Goal: Navigation & Orientation: Find specific page/section

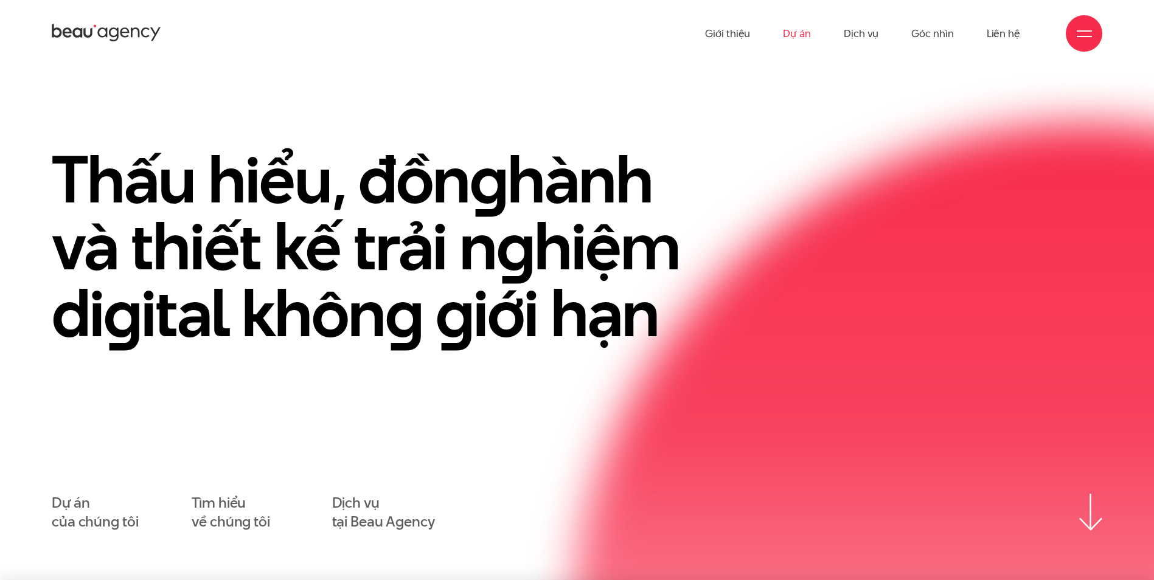
click at [806, 35] on link "Dự án" at bounding box center [797, 33] width 28 height 67
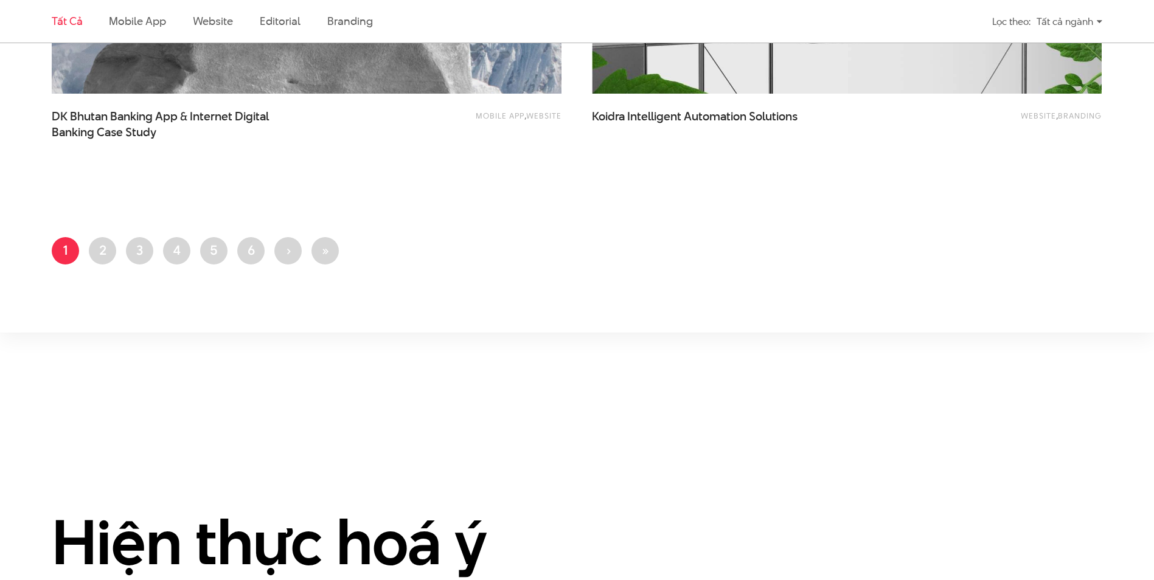
scroll to position [3012, 0]
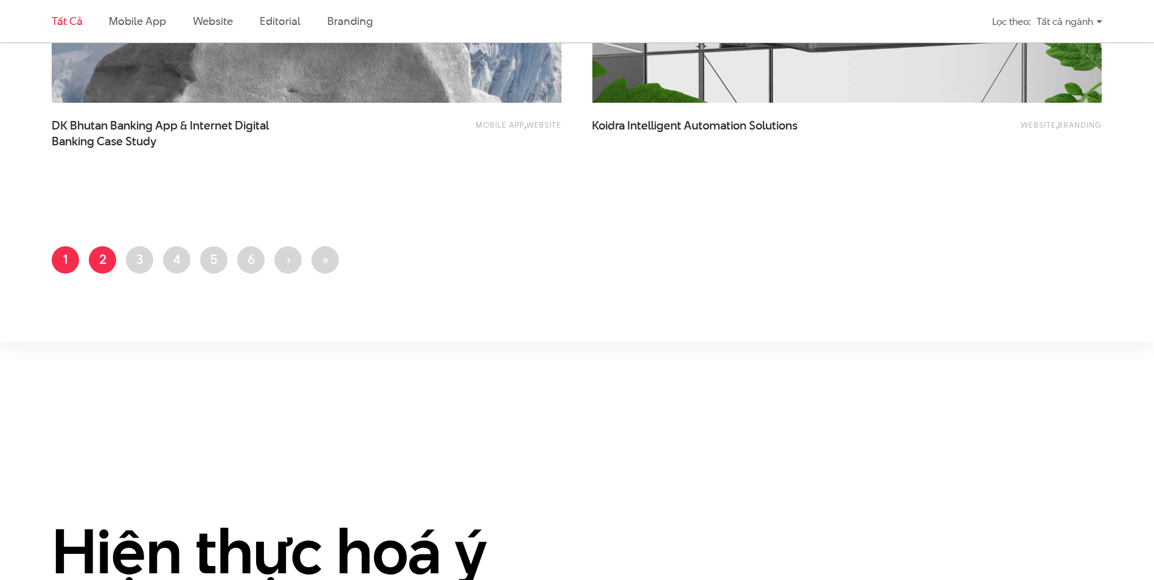
click at [114, 261] on link "Trang 2" at bounding box center [102, 259] width 27 height 27
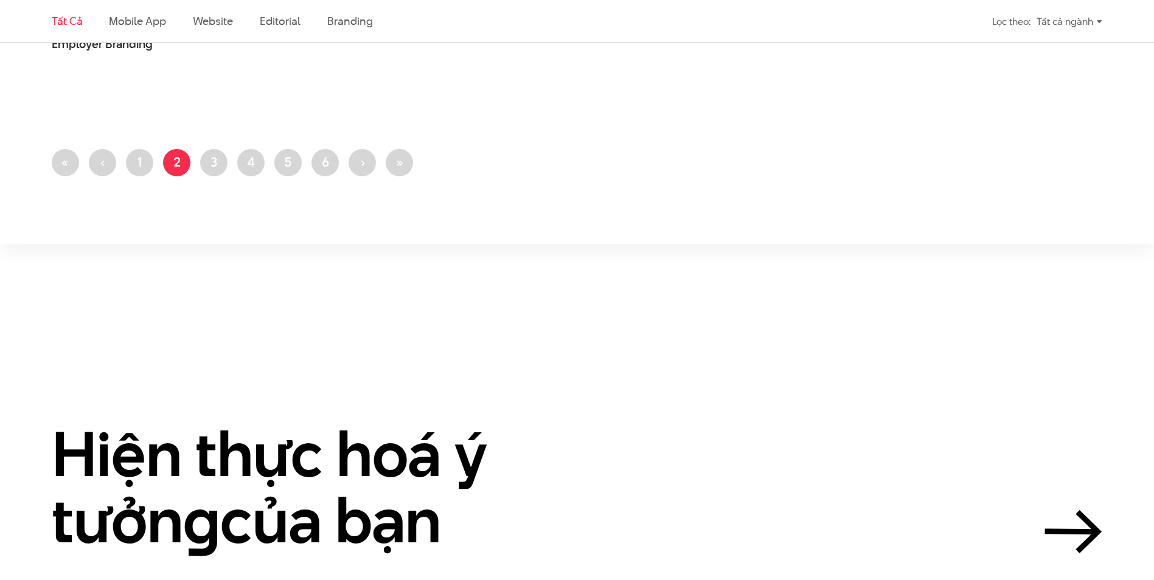
scroll to position [3205, 0]
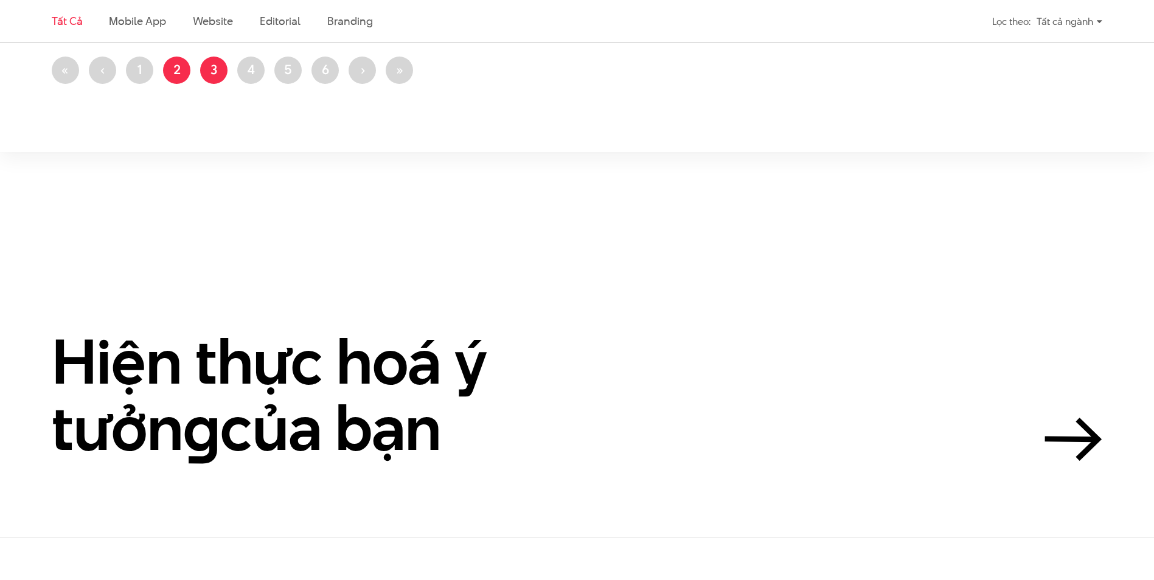
click at [223, 74] on link "Trang 3" at bounding box center [213, 70] width 27 height 27
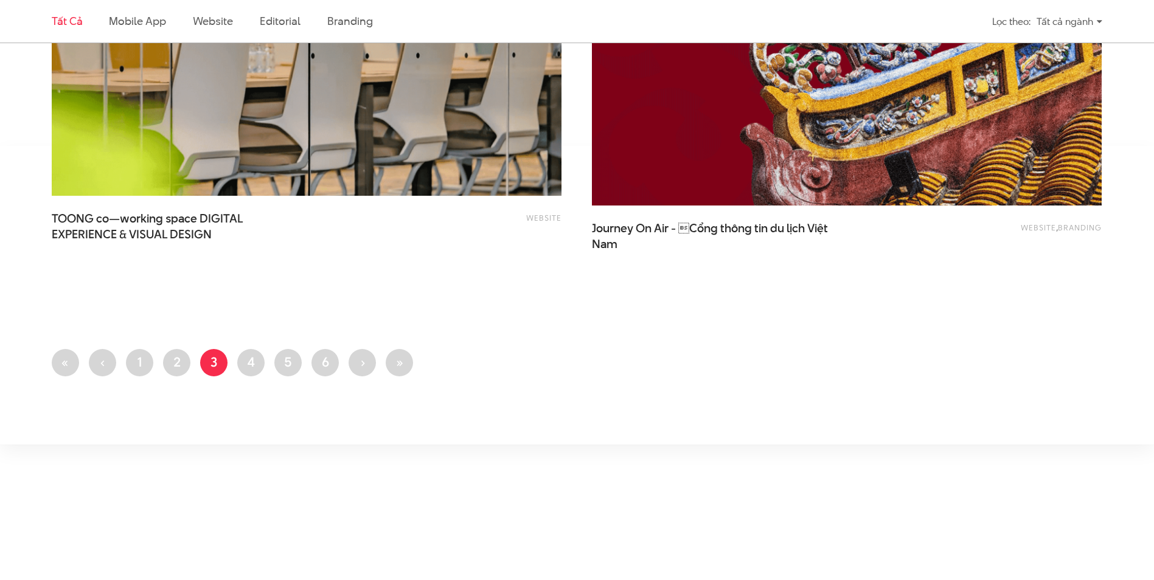
scroll to position [2870, 0]
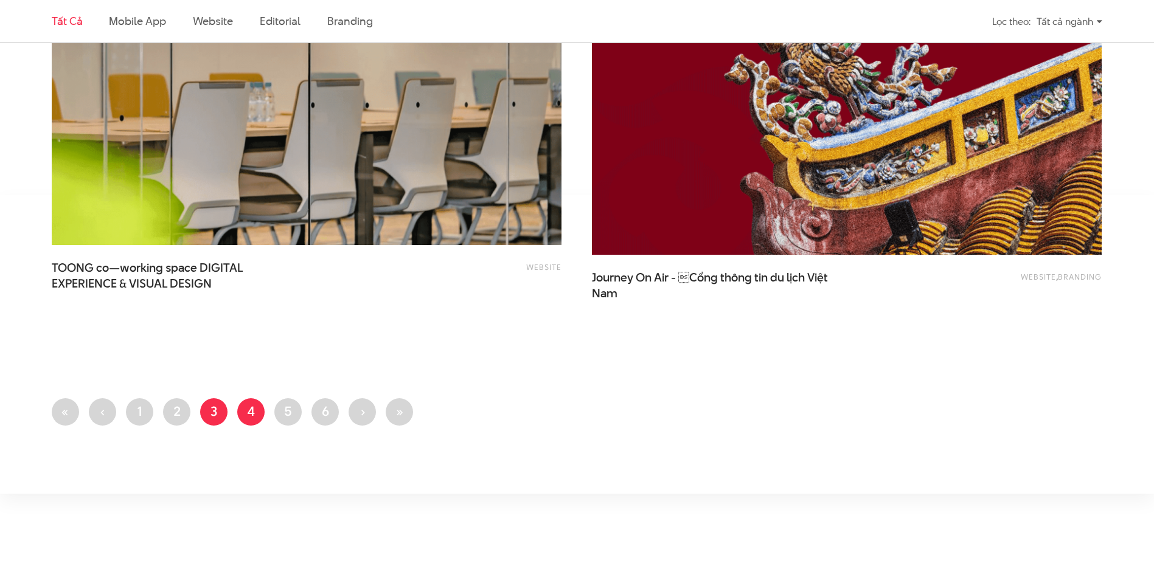
click at [260, 406] on link "Trang 4" at bounding box center [250, 412] width 27 height 27
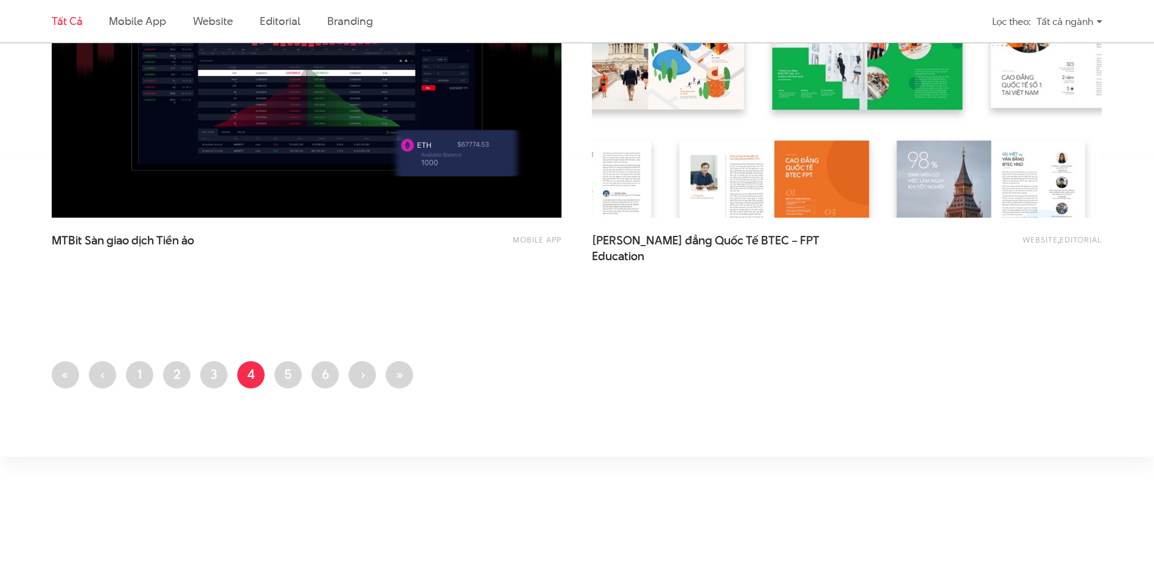
scroll to position [2910, 0]
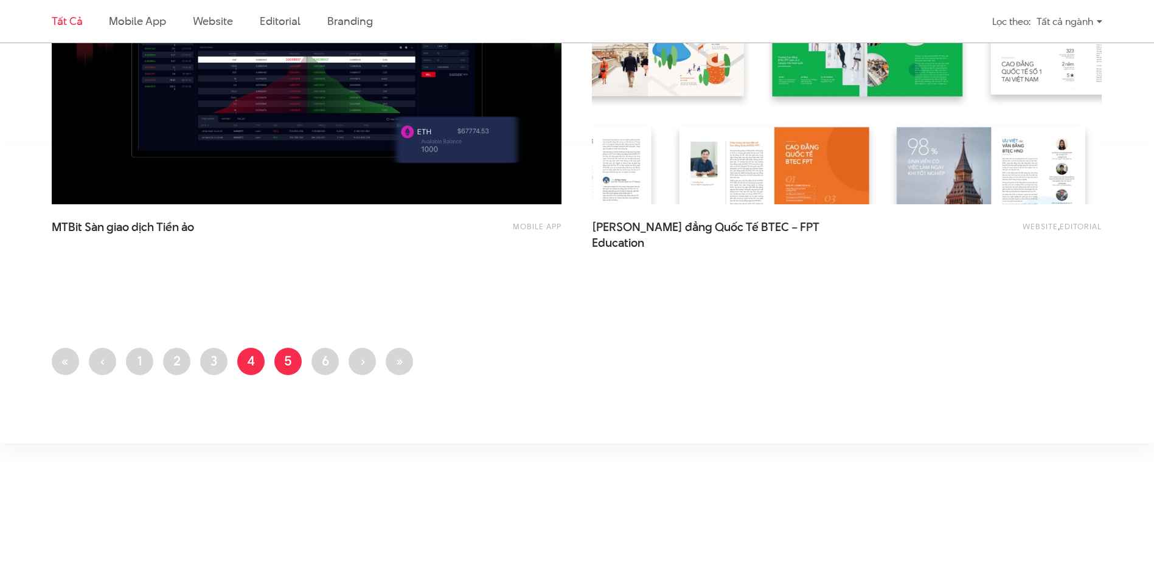
click at [295, 359] on link "Trang 5" at bounding box center [287, 361] width 27 height 27
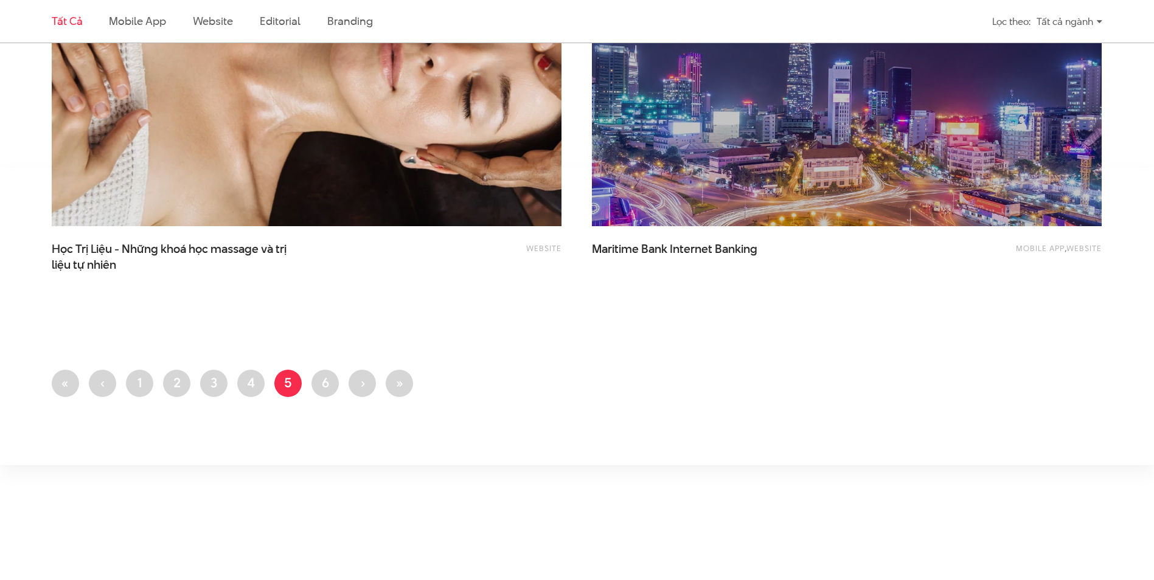
scroll to position [2920, 0]
